Goal: Communication & Community: Ask a question

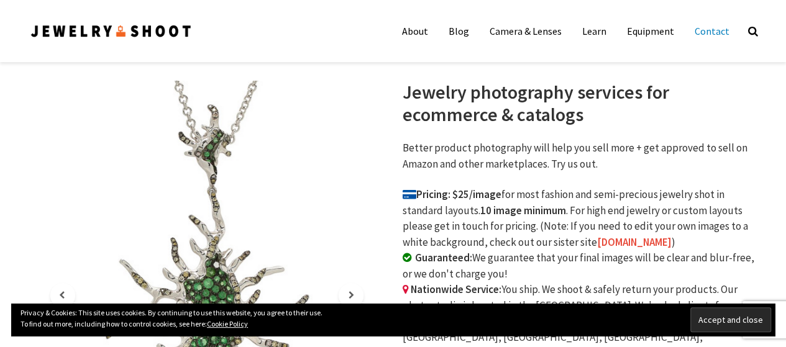
click at [700, 30] on link "Contact" at bounding box center [711, 31] width 53 height 25
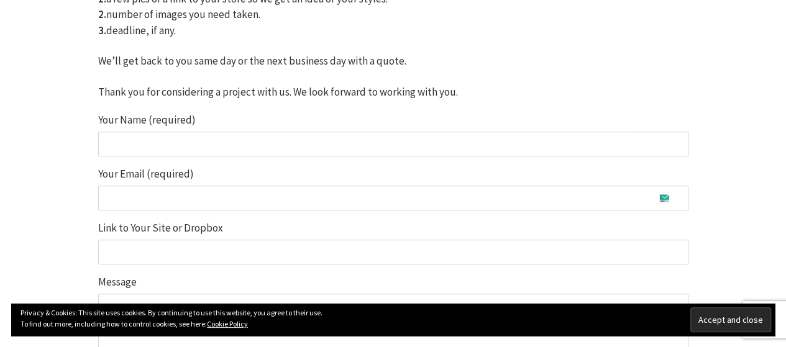
scroll to position [311, 0]
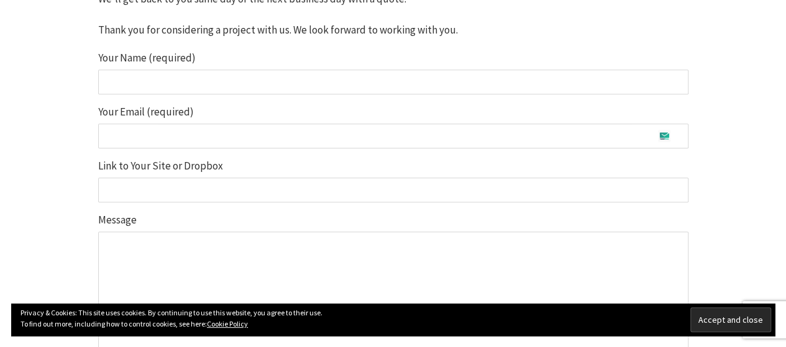
click at [148, 69] on label "Your Name (required)" at bounding box center [393, 74] width 590 height 42
click at [148, 70] on input "Your Name (required)" at bounding box center [393, 82] width 590 height 25
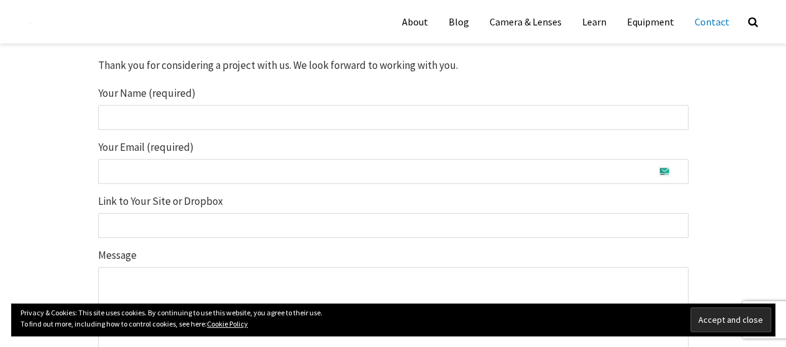
scroll to position [248, 0]
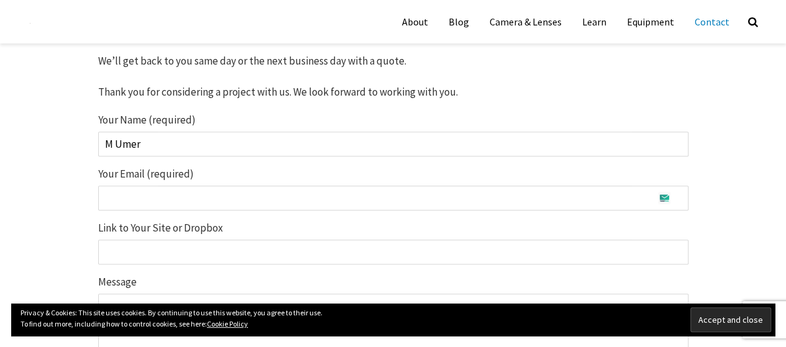
type input "M Umer"
click at [229, 214] on p "Your Email (required)" at bounding box center [393, 193] width 590 height 48
click at [222, 197] on input "Your Email (required)" at bounding box center [393, 198] width 590 height 25
type input "umerlinkbuilder97@gmail.com"
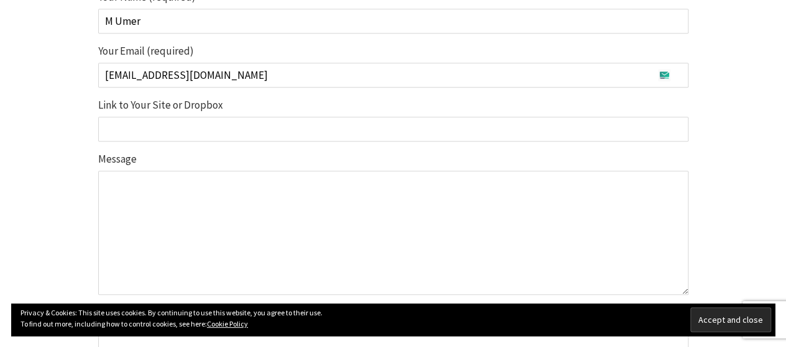
scroll to position [373, 0]
click at [138, 125] on input "Link to Your Site or Dropbox" at bounding box center [393, 128] width 590 height 25
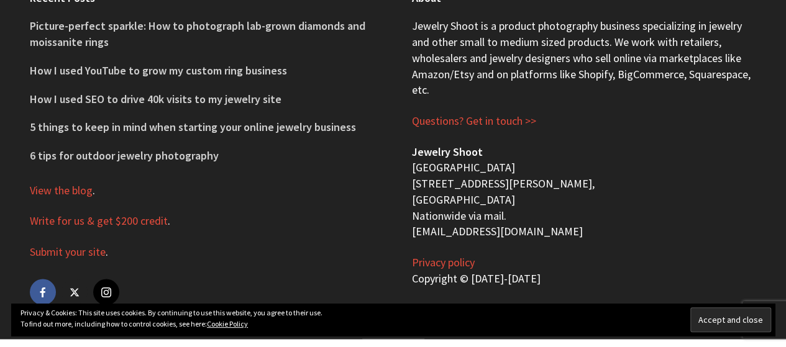
scroll to position [891, 0]
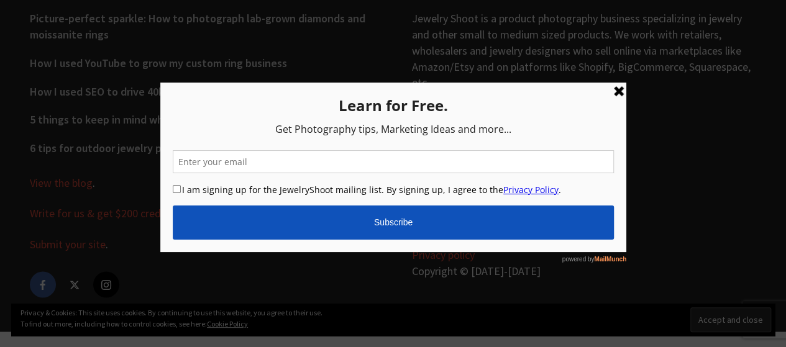
click at [619, 91] on link at bounding box center [617, 90] width 15 height 15
